Goal: Information Seeking & Learning: Learn about a topic

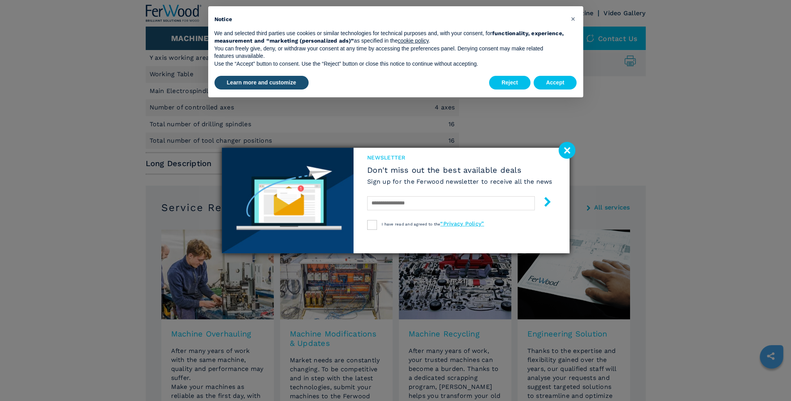
scroll to position [562, 0]
click at [564, 151] on image at bounding box center [567, 150] width 17 height 17
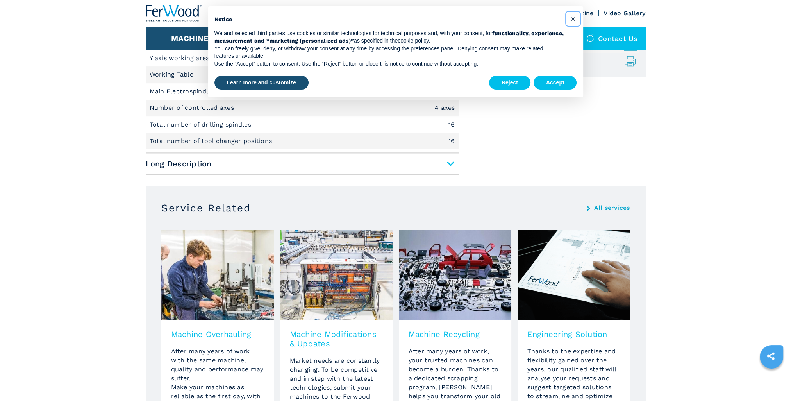
click at [573, 17] on span "×" at bounding box center [573, 18] width 5 height 9
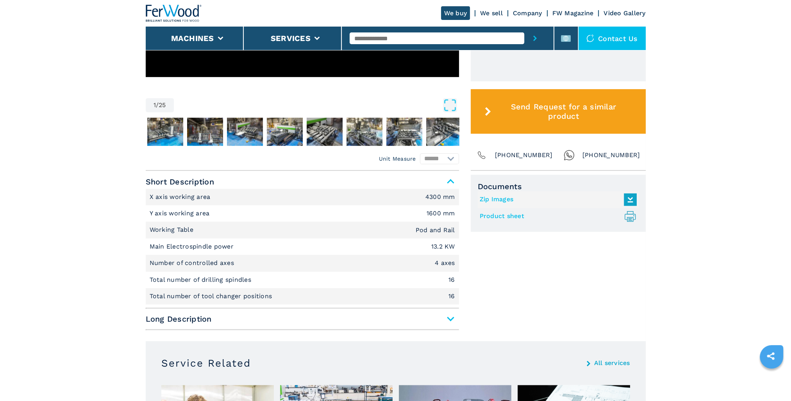
scroll to position [367, 0]
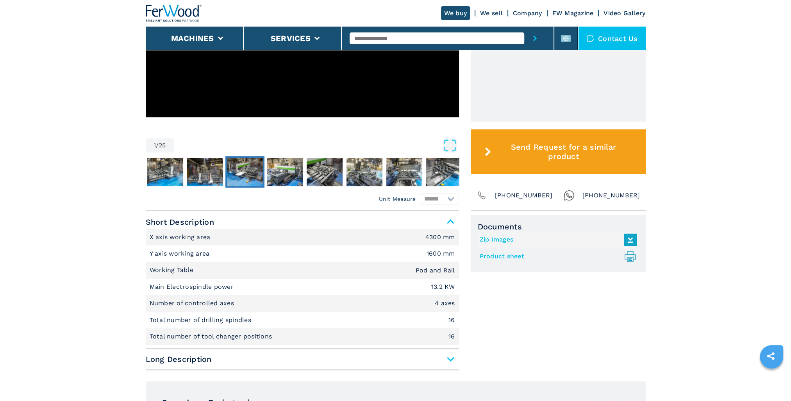
click at [231, 174] on img "Go to Slide 4" at bounding box center [245, 172] width 36 height 28
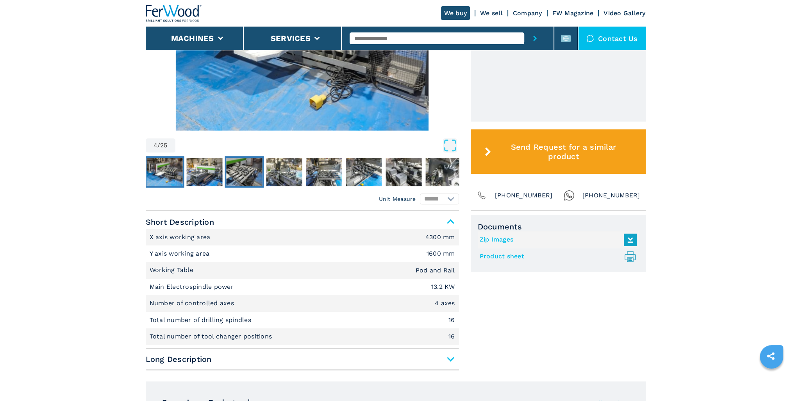
click at [241, 171] on img "Go to Slide 6" at bounding box center [244, 172] width 36 height 28
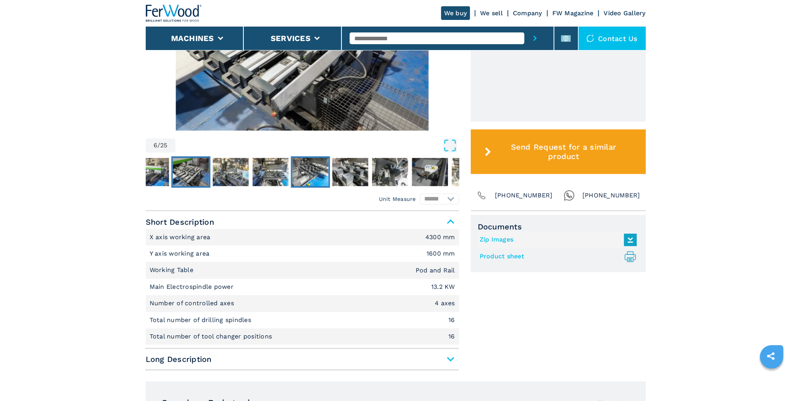
click at [307, 176] on img "Go to Slide 9" at bounding box center [310, 172] width 36 height 28
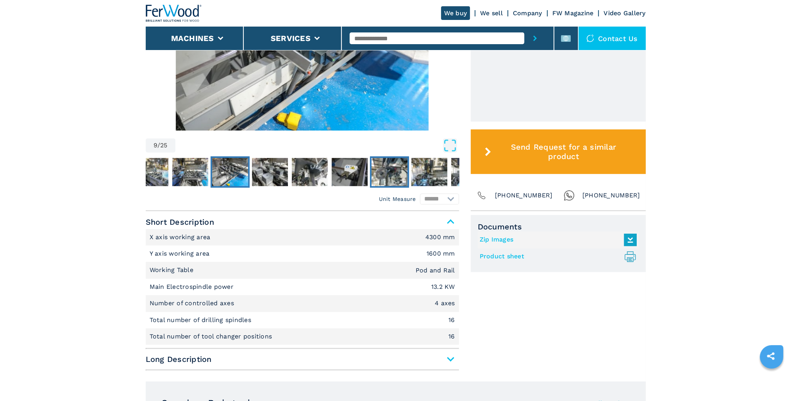
click at [378, 177] on img "Go to Slide 13" at bounding box center [390, 172] width 36 height 28
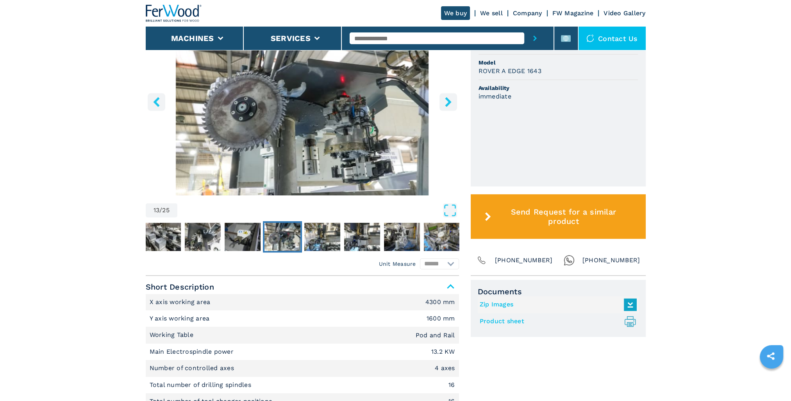
scroll to position [289, 0]
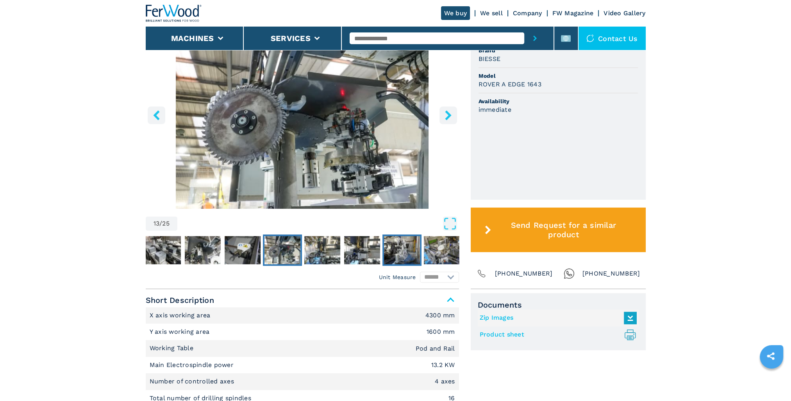
click at [401, 246] on img "Go to Slide 16" at bounding box center [402, 250] width 36 height 28
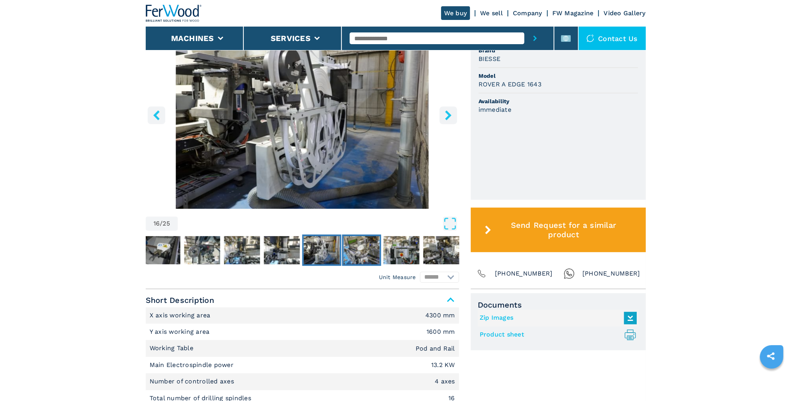
click at [370, 251] on img "Go to Slide 17" at bounding box center [362, 250] width 36 height 28
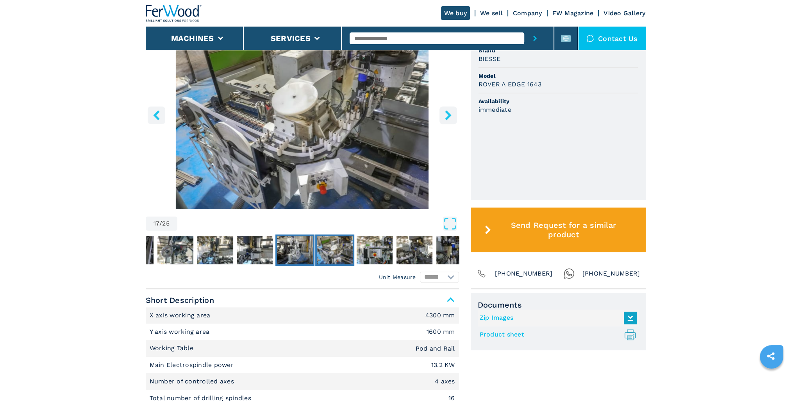
click at [280, 252] on img "Go to Slide 16" at bounding box center [295, 250] width 36 height 28
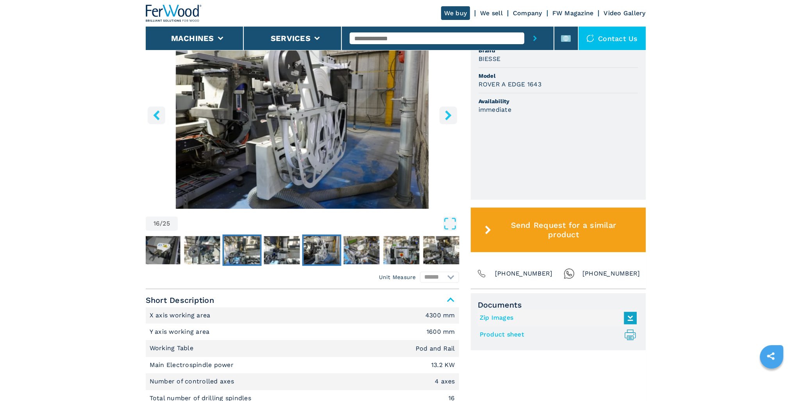
click at [230, 251] on img "Go to Slide 14" at bounding box center [242, 250] width 36 height 28
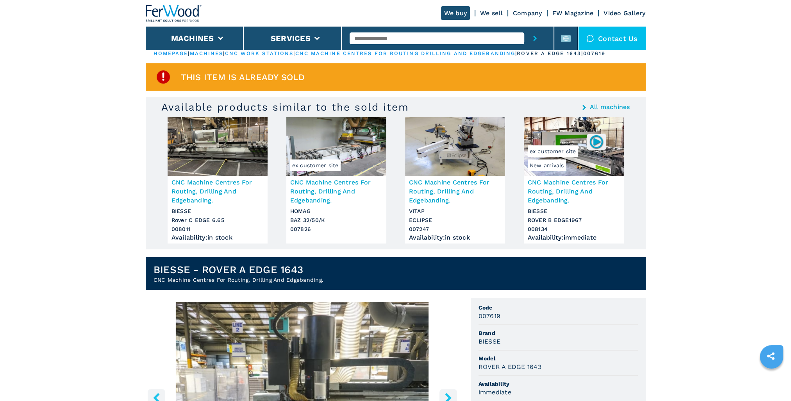
scroll to position [0, 0]
